Goal: Task Accomplishment & Management: Manage account settings

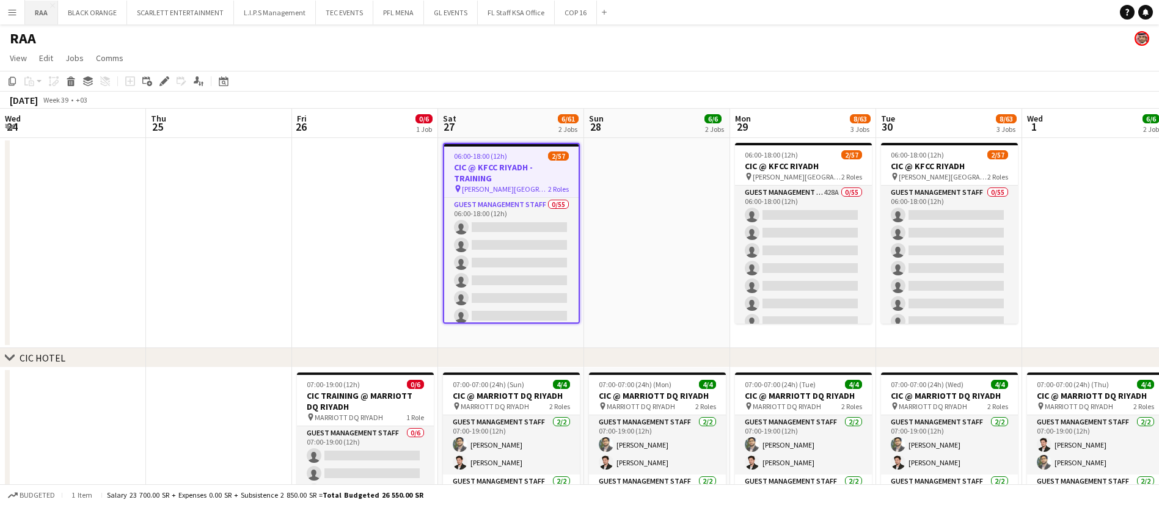
scroll to position [0, 307]
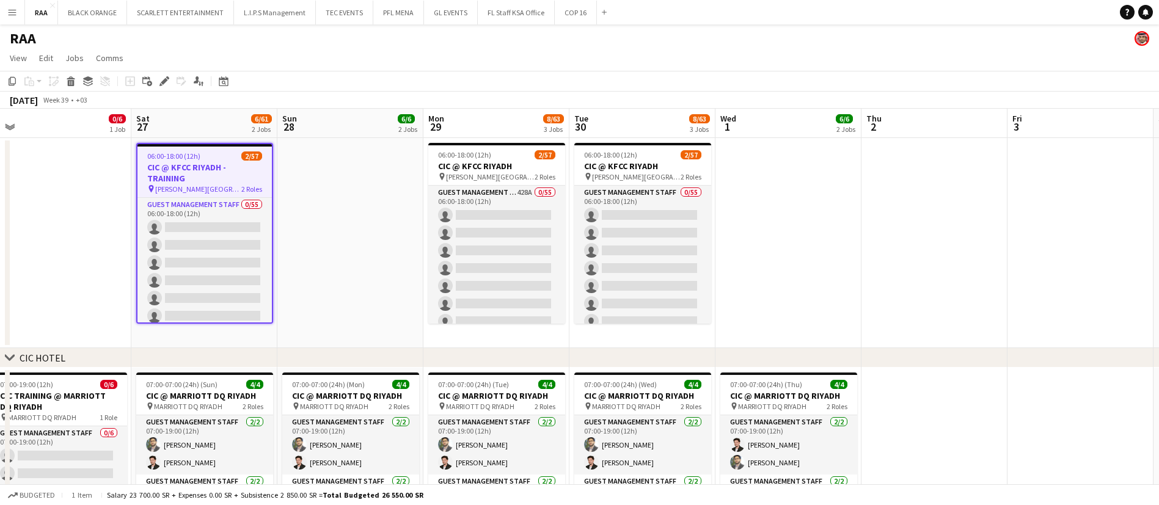
click at [13, 13] on app-icon "Menu" at bounding box center [12, 12] width 10 height 10
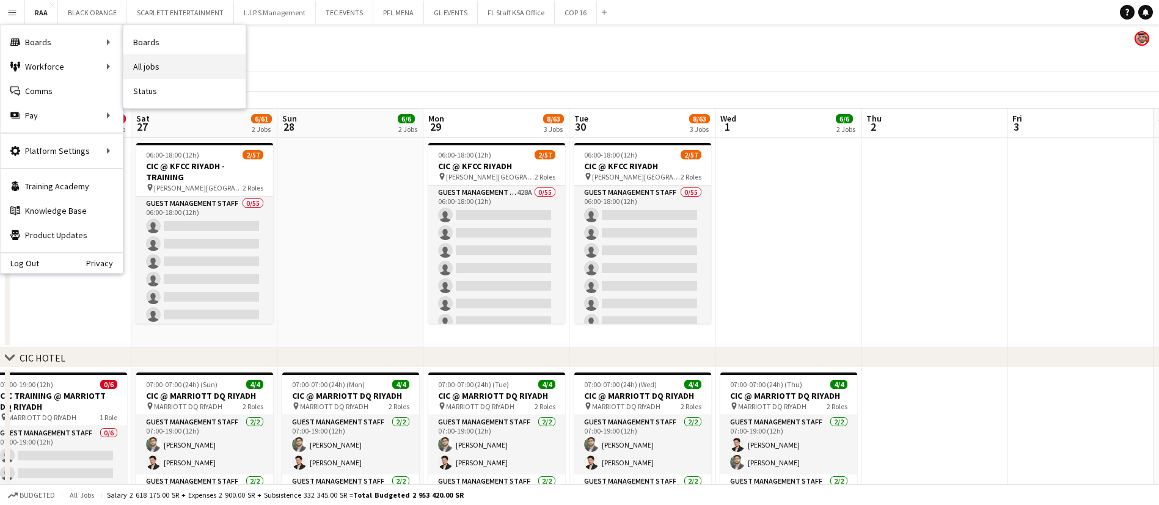
click at [159, 68] on link "All jobs" at bounding box center [184, 66] width 122 height 24
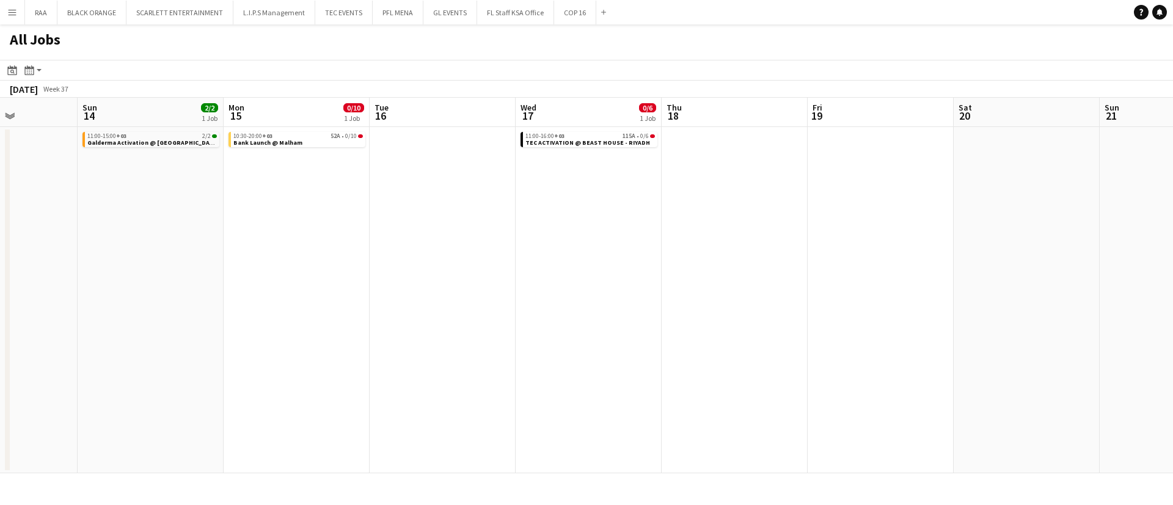
scroll to position [0, 363]
click at [554, 140] on span "TEC ACTIVATION @ BEAST HOUSE - RIYADH" at bounding box center [585, 143] width 125 height 8
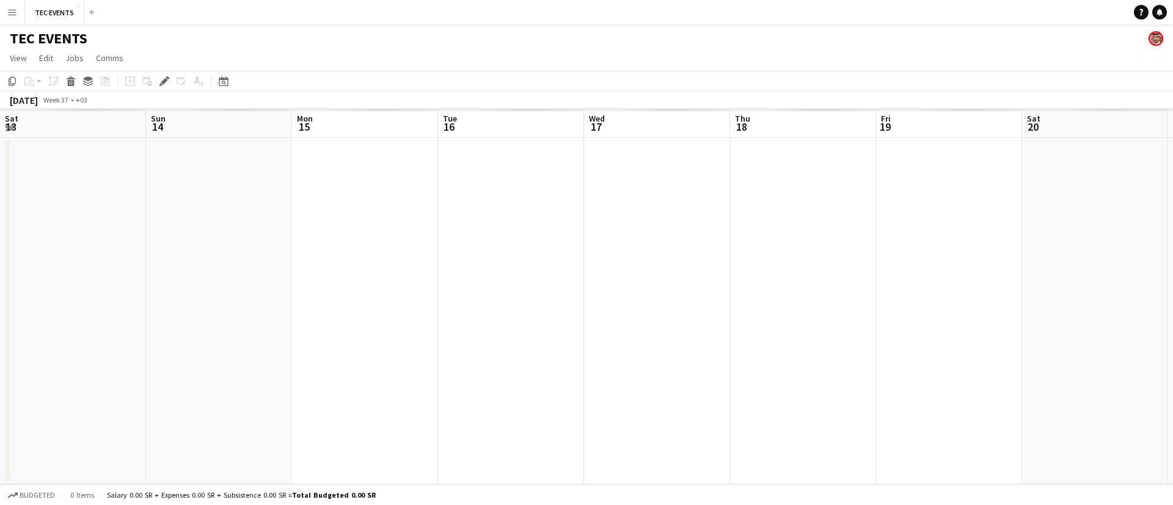
scroll to position [0, 420]
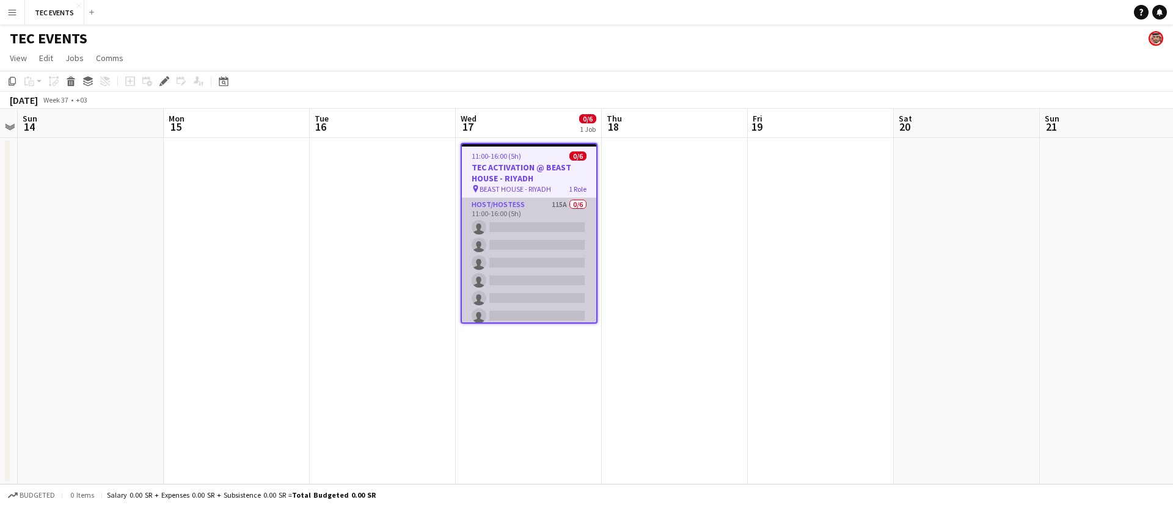
click at [533, 228] on app-card-role "Host/Hostess 115A 0/6 11:00-16:00 (5h) single-neutral-actions single-neutral-ac…" at bounding box center [529, 263] width 134 height 130
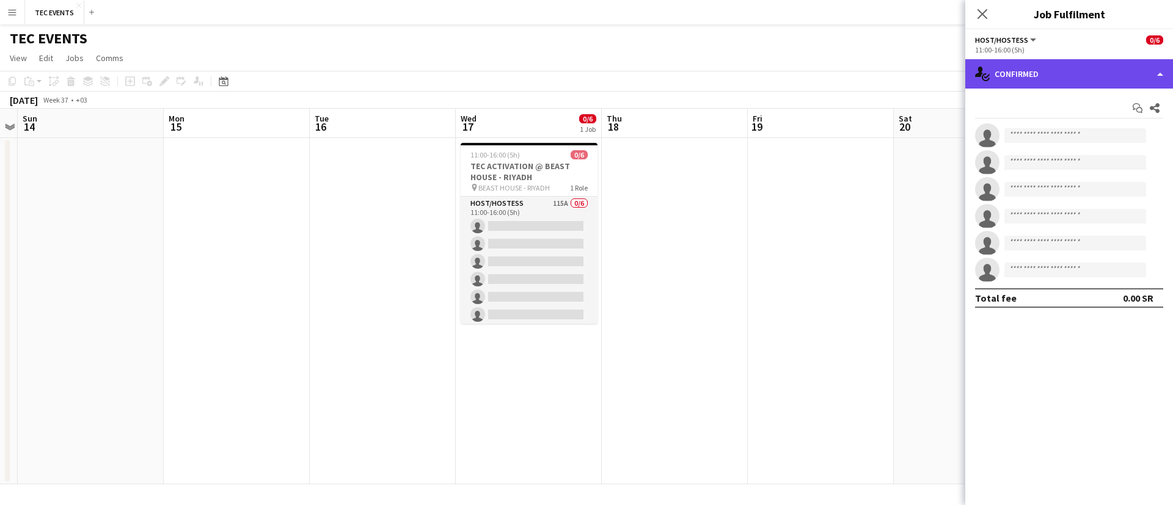
click at [1003, 82] on div "single-neutral-actions-check-2 Confirmed" at bounding box center [1069, 73] width 208 height 29
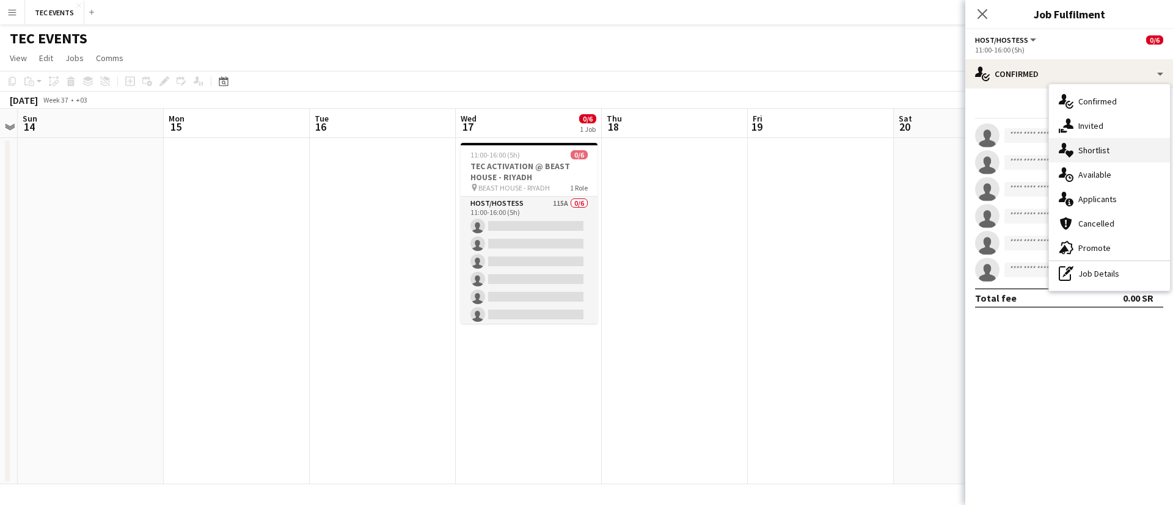
click at [1084, 152] on span "Shortlist" at bounding box center [1093, 150] width 31 height 11
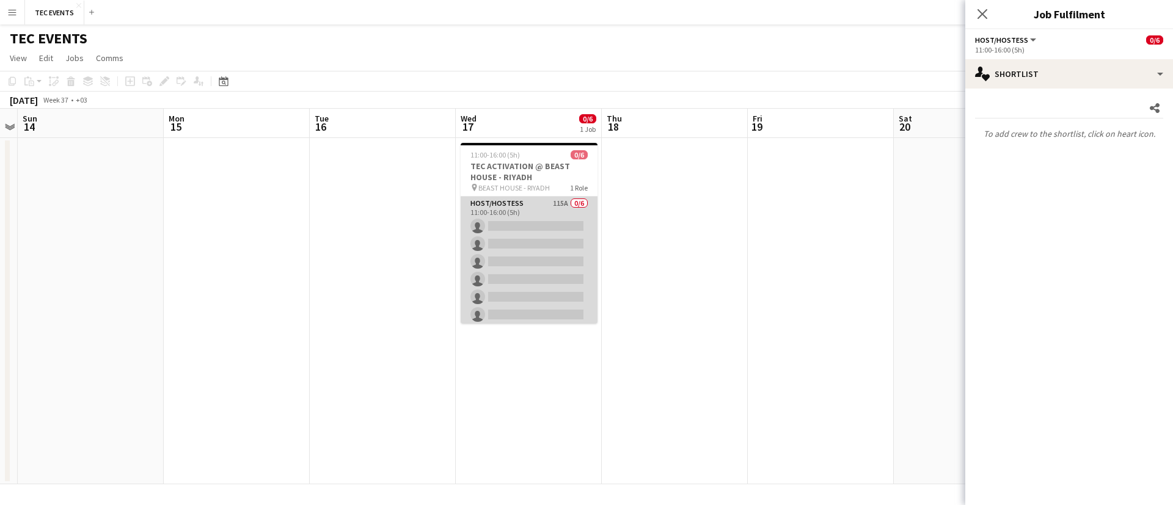
click at [484, 261] on app-card-role "Host/Hostess 115A 0/6 11:00-16:00 (5h) single-neutral-actions single-neutral-ac…" at bounding box center [528, 262] width 137 height 130
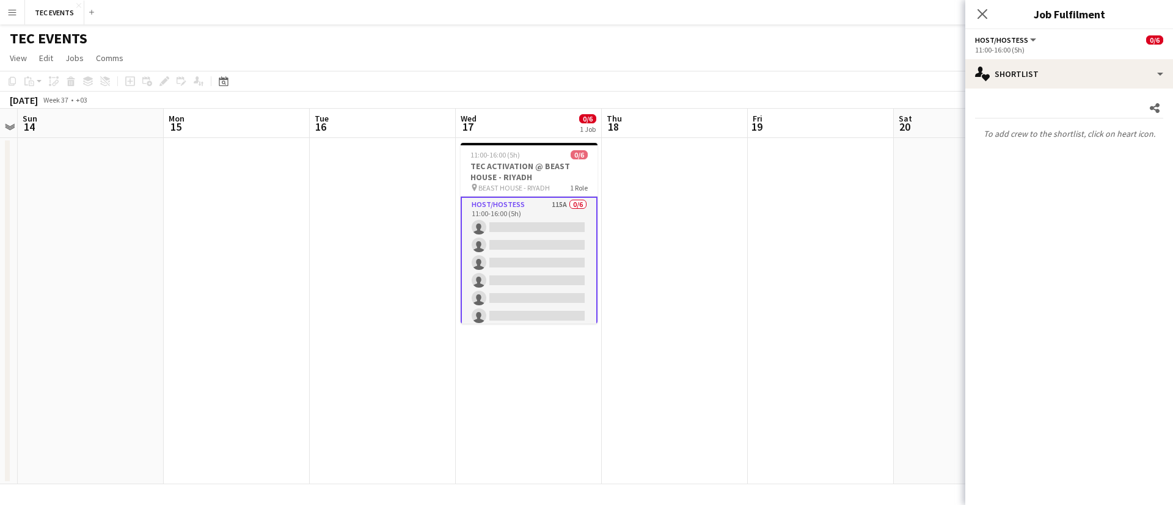
click at [484, 261] on app-card-role "Host/Hostess 115A 0/6 11:00-16:00 (5h) single-neutral-actions single-neutral-ac…" at bounding box center [528, 263] width 137 height 133
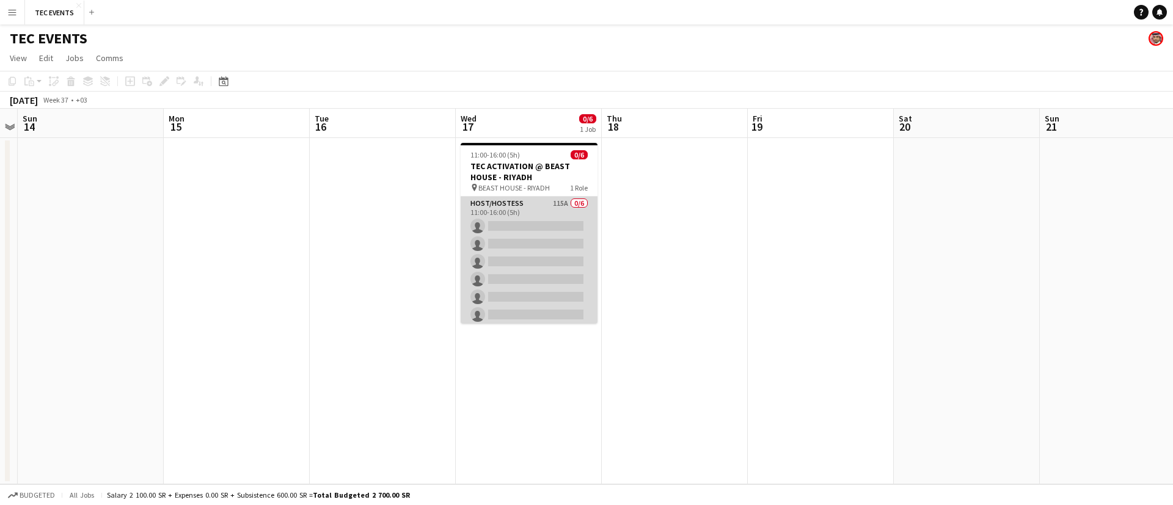
click at [486, 261] on app-card-role "Host/Hostess 115A 0/6 11:00-16:00 (5h) single-neutral-actions single-neutral-ac…" at bounding box center [528, 262] width 137 height 130
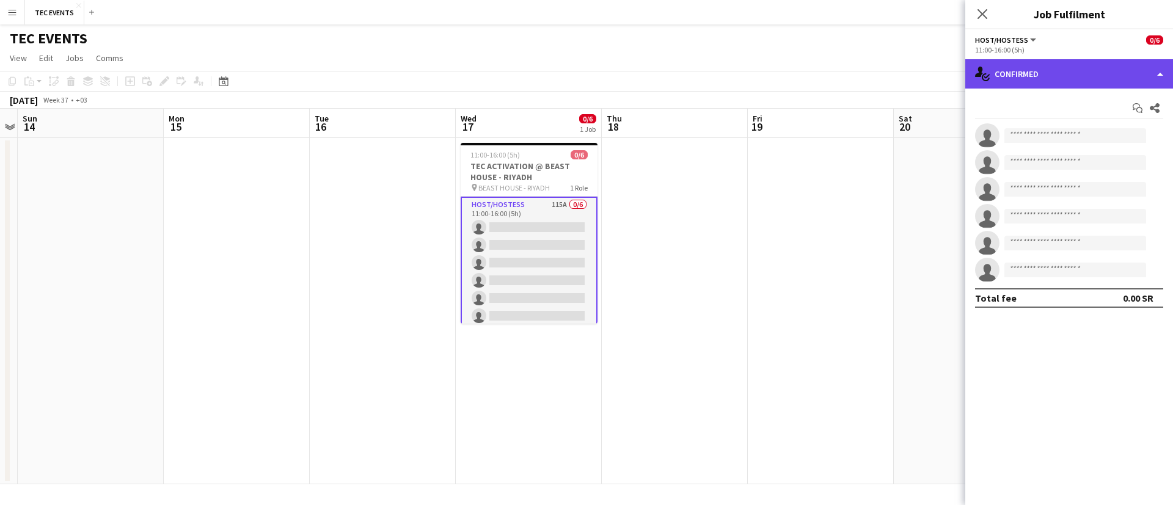
click at [1030, 67] on div "single-neutral-actions-check-2 Confirmed" at bounding box center [1069, 73] width 208 height 29
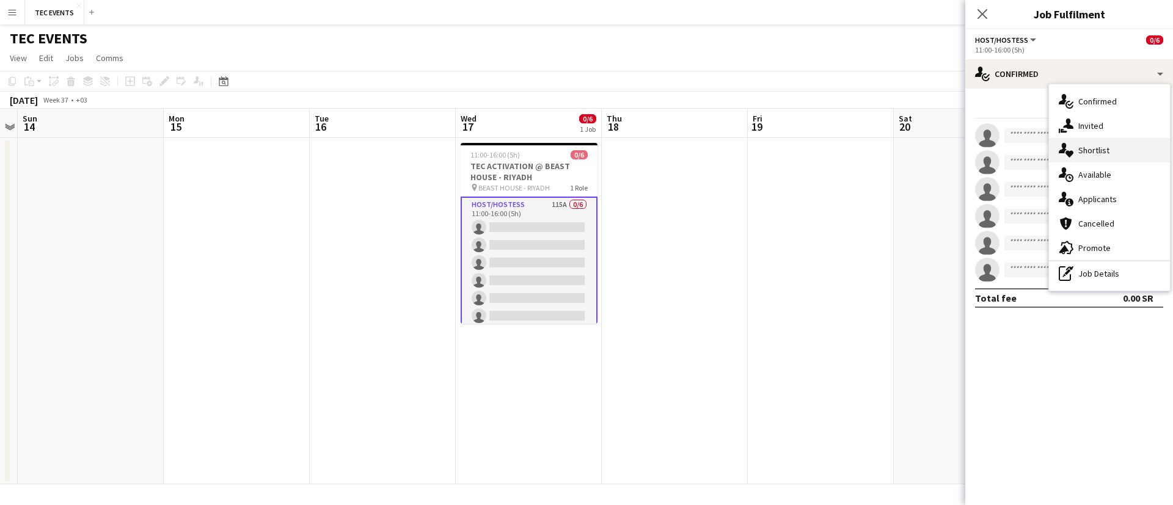
click at [1090, 151] on span "Shortlist" at bounding box center [1093, 150] width 31 height 11
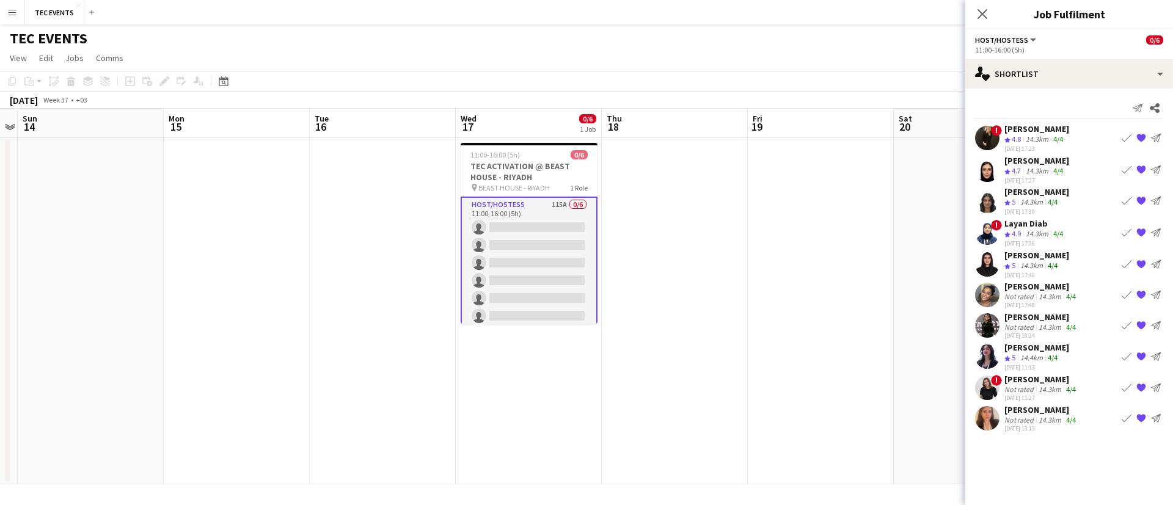
click at [1019, 321] on div "Nada Khalaf" at bounding box center [1041, 316] width 74 height 11
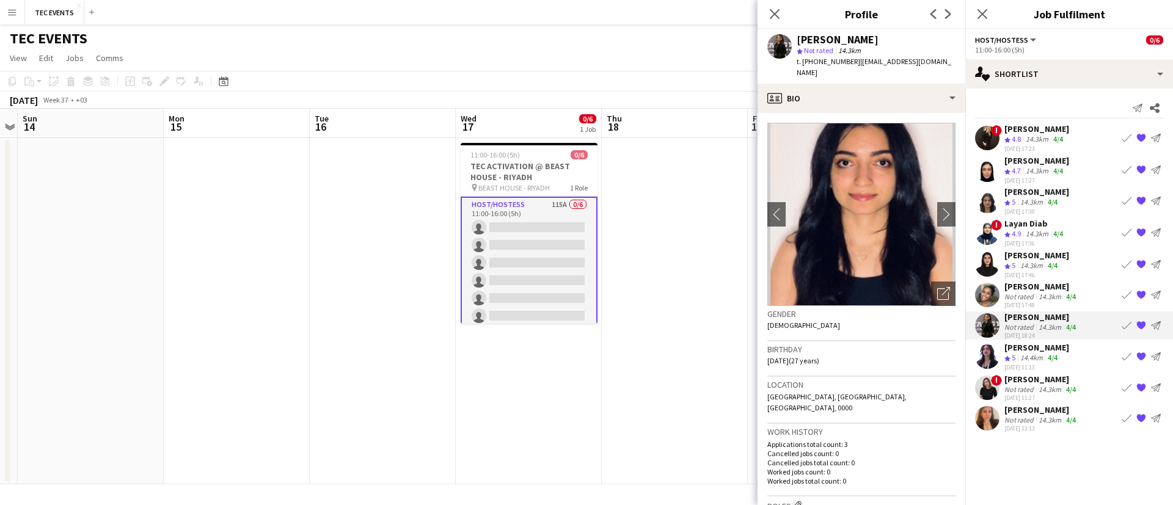
click at [1030, 289] on div "Eithar Elsadig" at bounding box center [1041, 286] width 74 height 11
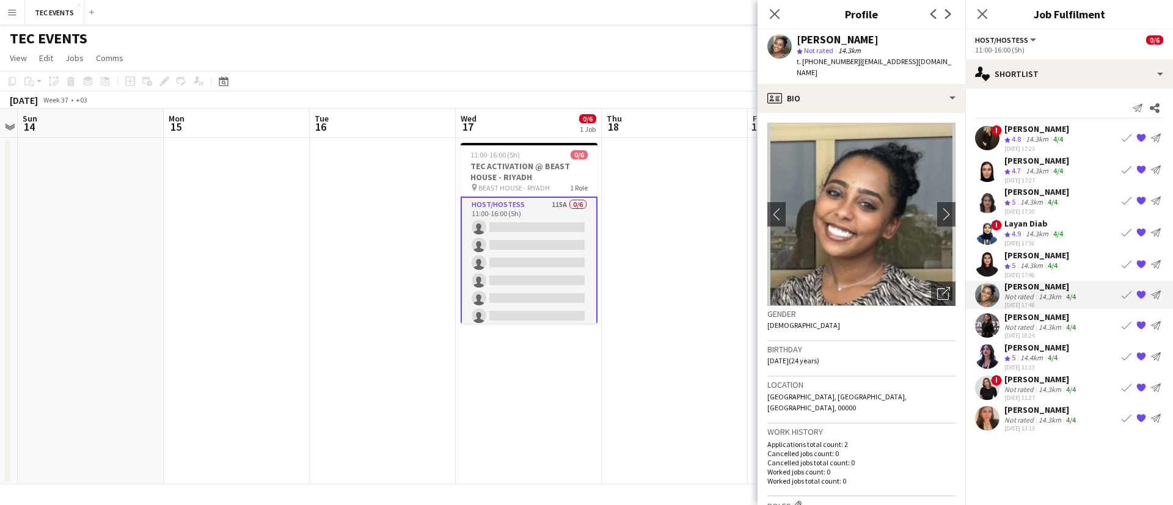
click at [1028, 319] on div "Nada Khalaf" at bounding box center [1041, 316] width 74 height 11
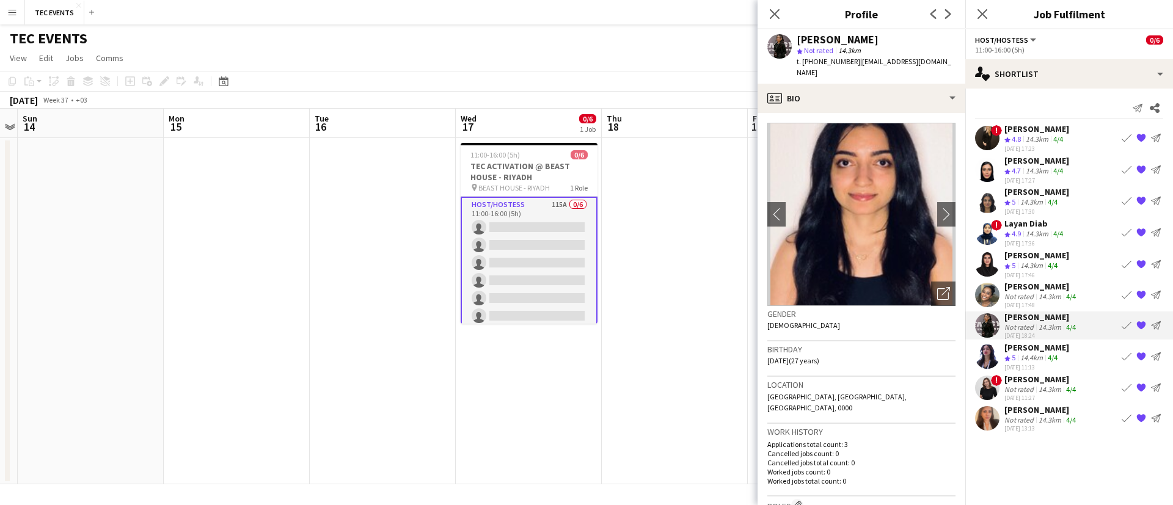
click at [1039, 382] on div "Irina Derbeneva" at bounding box center [1041, 379] width 74 height 11
